Goal: Task Accomplishment & Management: Manage account settings

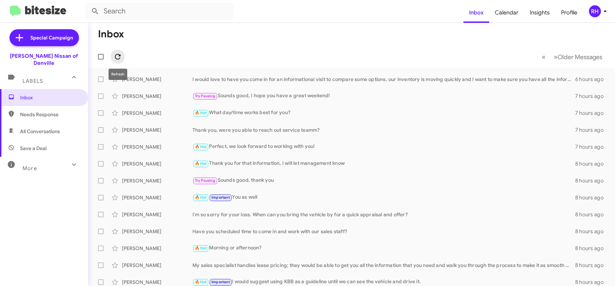
click at [116, 56] on icon at bounding box center [117, 57] width 8 height 8
click at [119, 54] on icon at bounding box center [117, 57] width 8 height 8
click at [119, 59] on icon at bounding box center [118, 57] width 6 height 6
click at [121, 57] on icon at bounding box center [117, 57] width 8 height 8
click at [118, 56] on icon at bounding box center [118, 57] width 6 height 6
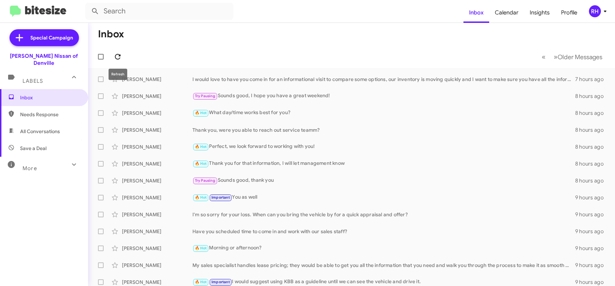
click at [122, 56] on icon at bounding box center [117, 57] width 8 height 8
click at [119, 54] on icon at bounding box center [117, 57] width 8 height 8
click at [116, 56] on icon at bounding box center [117, 57] width 8 height 8
click at [126, 58] on mat-toolbar-row "« Previous » Next Older Messages" at bounding box center [351, 56] width 527 height 23
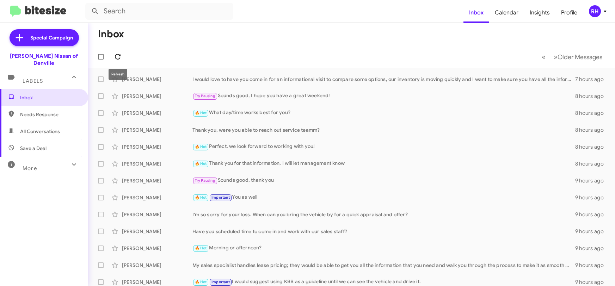
click at [121, 57] on icon at bounding box center [117, 57] width 8 height 8
click at [118, 54] on icon at bounding box center [118, 57] width 6 height 6
click at [117, 55] on icon at bounding box center [117, 57] width 8 height 8
click at [116, 56] on icon at bounding box center [117, 57] width 8 height 8
